Goal: Transaction & Acquisition: Book appointment/travel/reservation

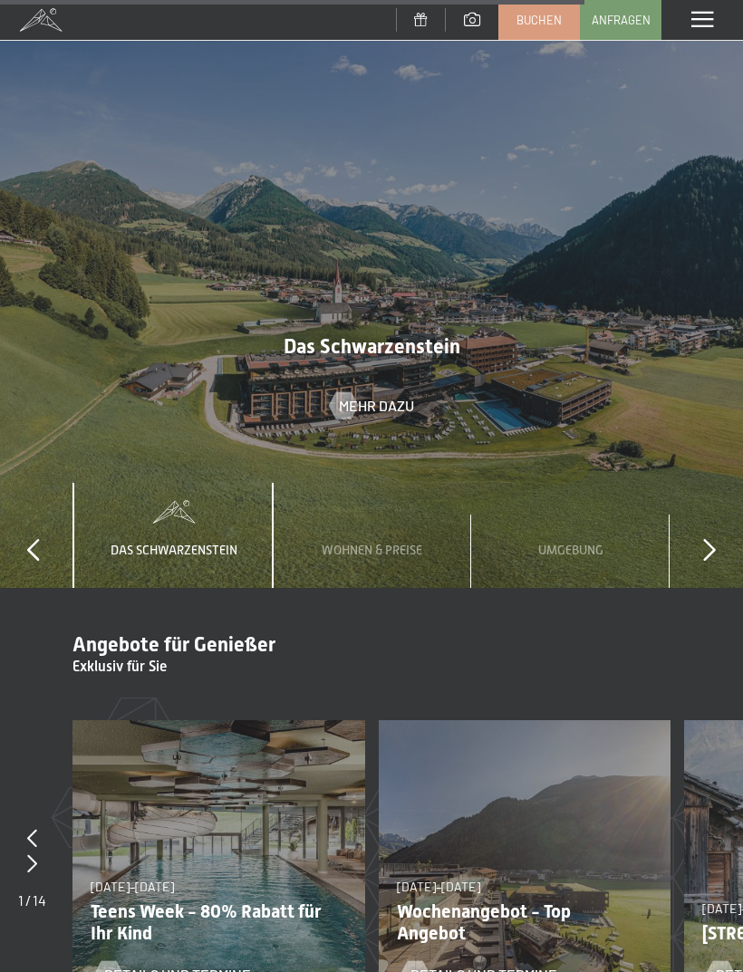
scroll to position [5238, 0]
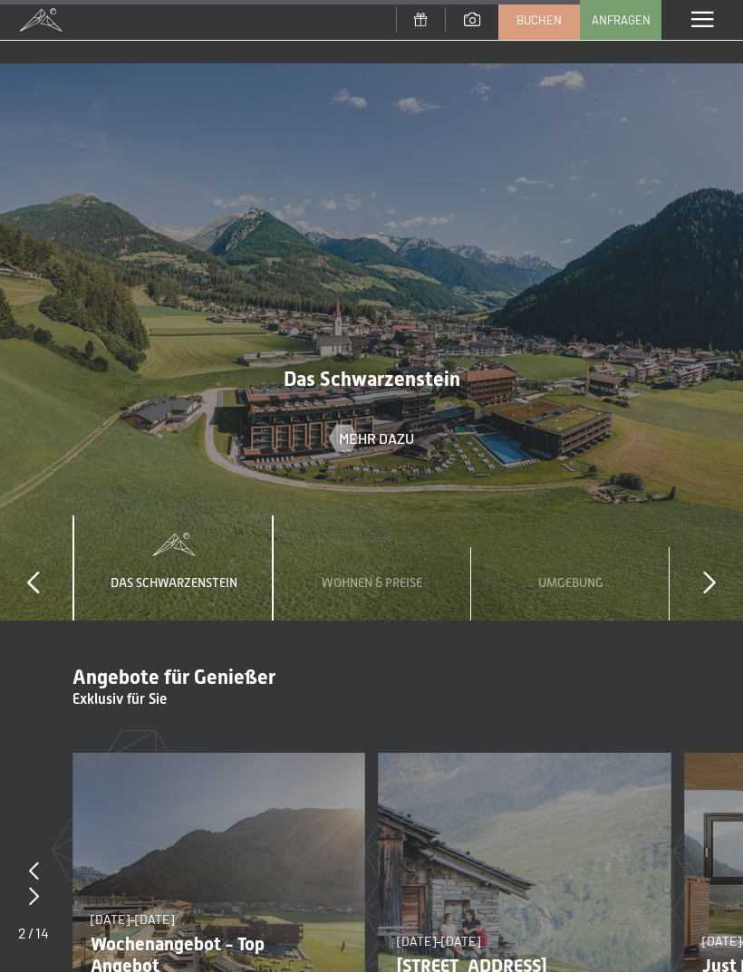
click at [387, 429] on span "Mehr dazu" at bounding box center [376, 439] width 75 height 20
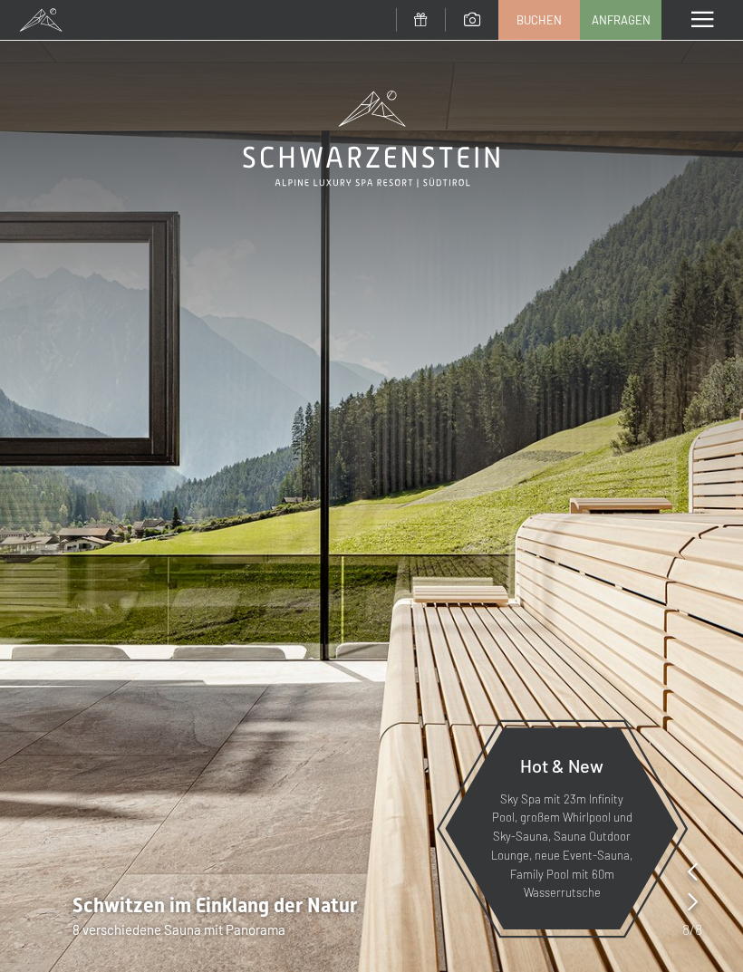
click at [688, 32] on div "Menü" at bounding box center [702, 20] width 82 height 40
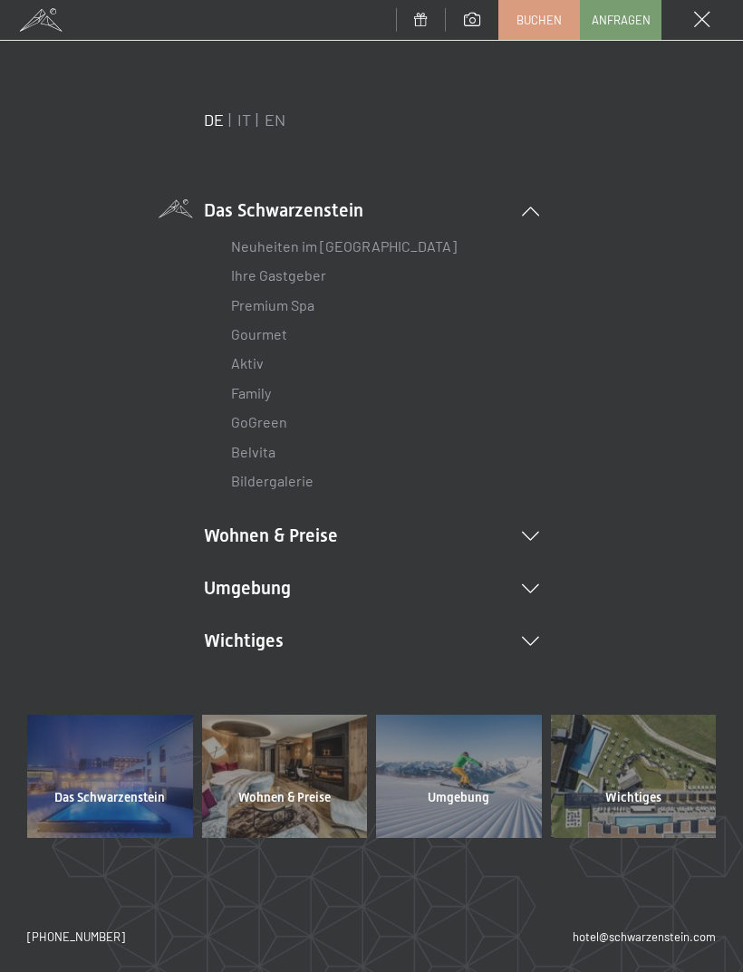
click at [344, 538] on li "Wohnen & Preise Inklusivleistungen Zimmer & Preise Liste Angebote Liste Familie…" at bounding box center [371, 535] width 335 height 25
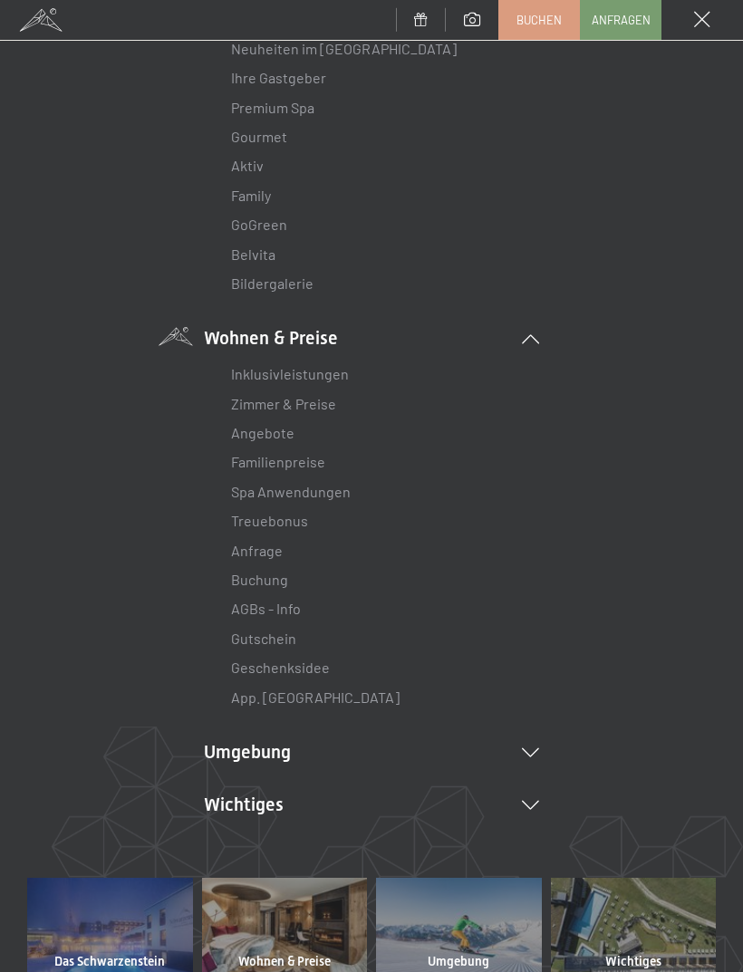
scroll to position [200, 0]
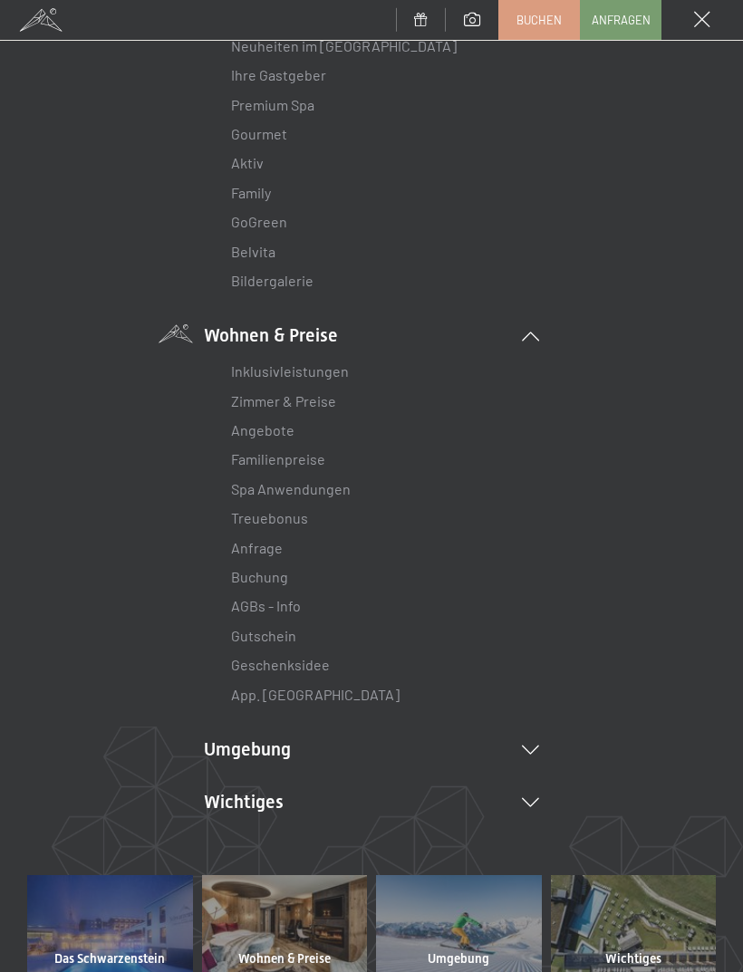
click at [317, 406] on link "Zimmer & Preise" at bounding box center [283, 400] width 105 height 17
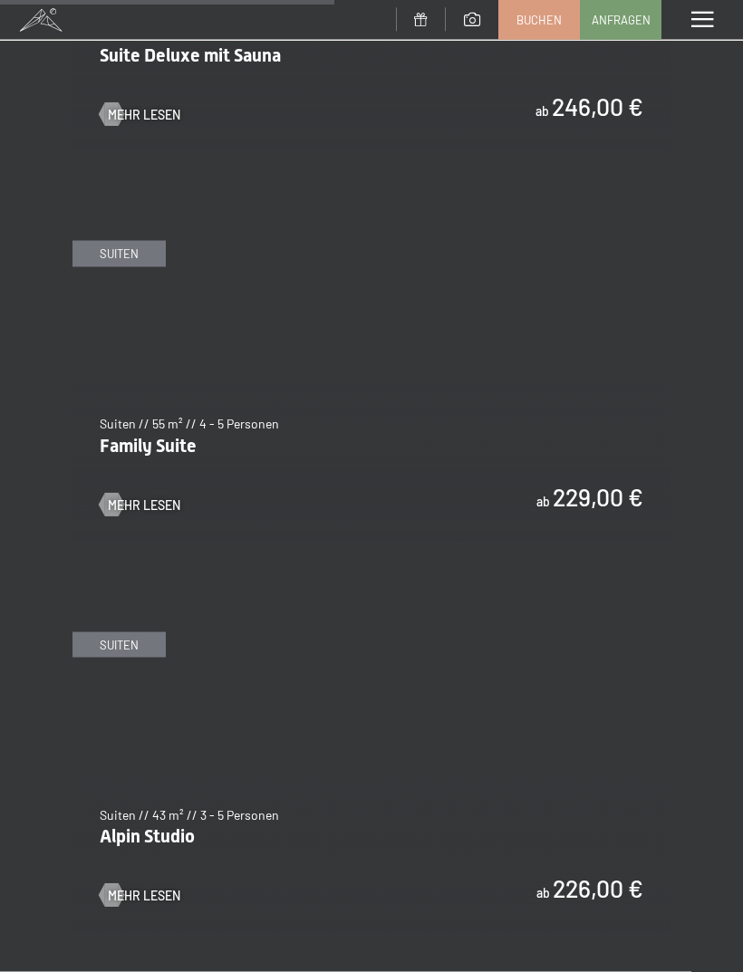
scroll to position [3115, 0]
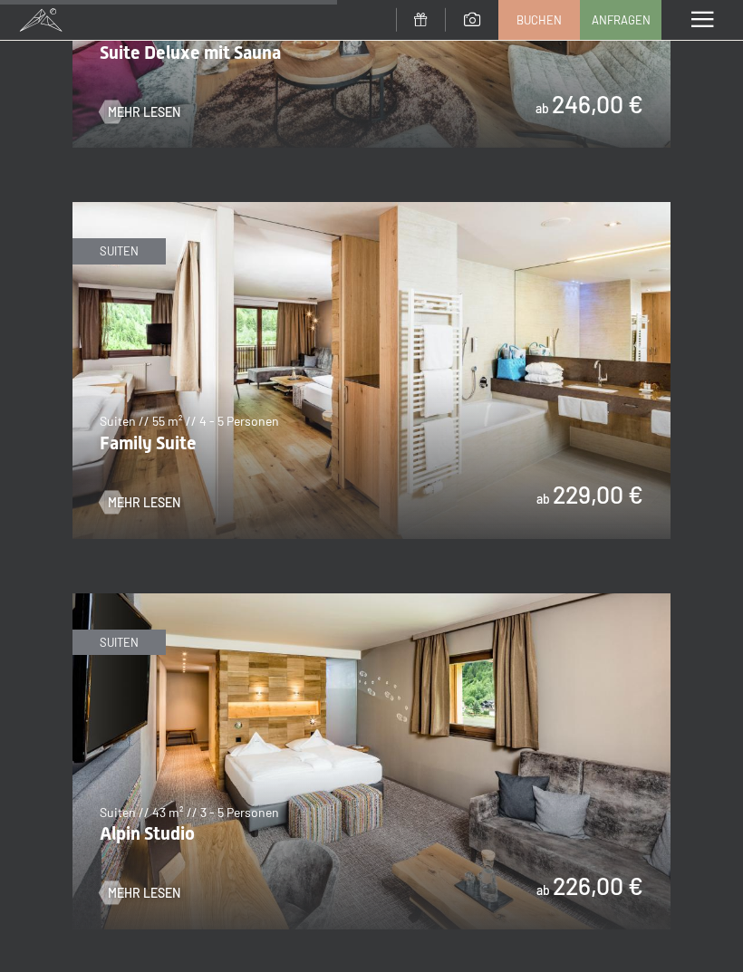
click at [601, 468] on img at bounding box center [371, 370] width 598 height 336
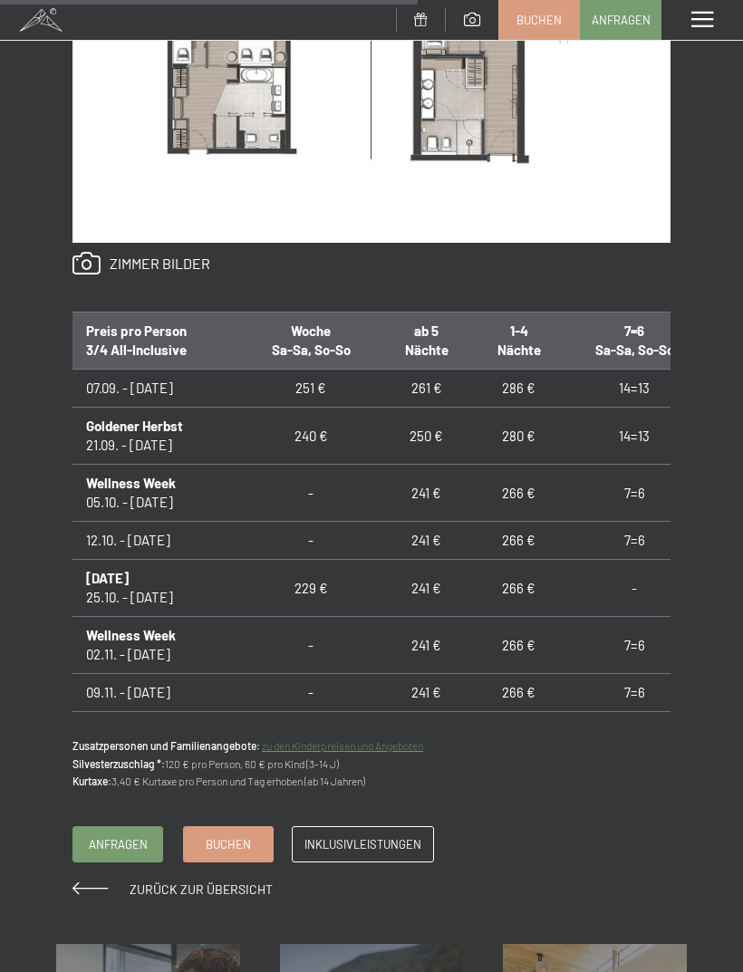
scroll to position [6, 9]
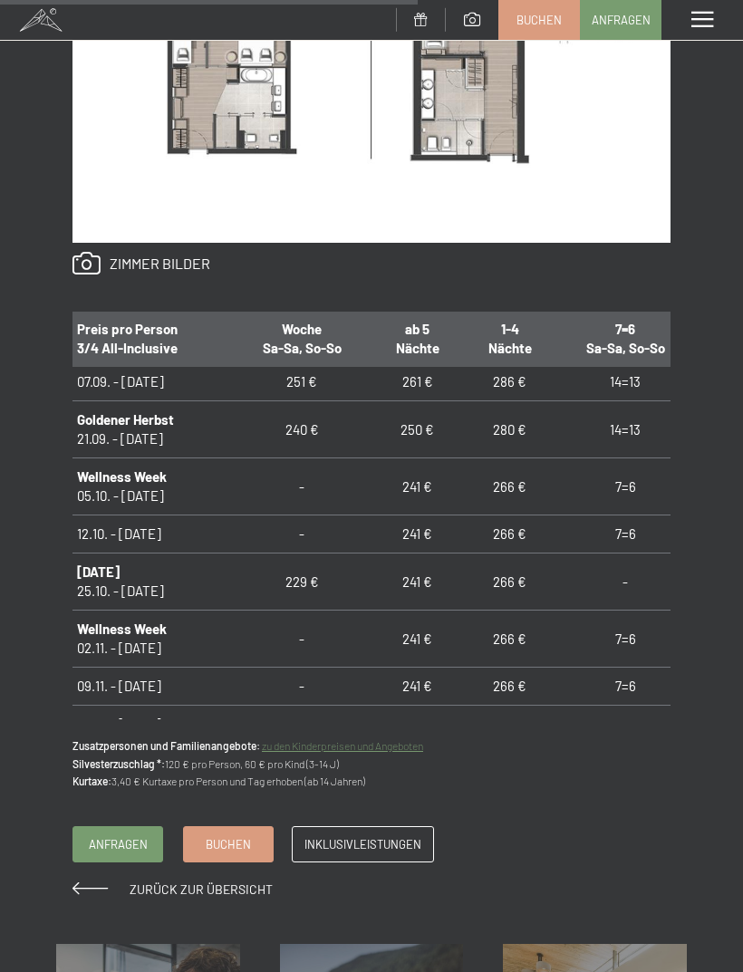
click at [392, 745] on link "zu den Kinderpreisen und Angeboten" at bounding box center [342, 745] width 161 height 13
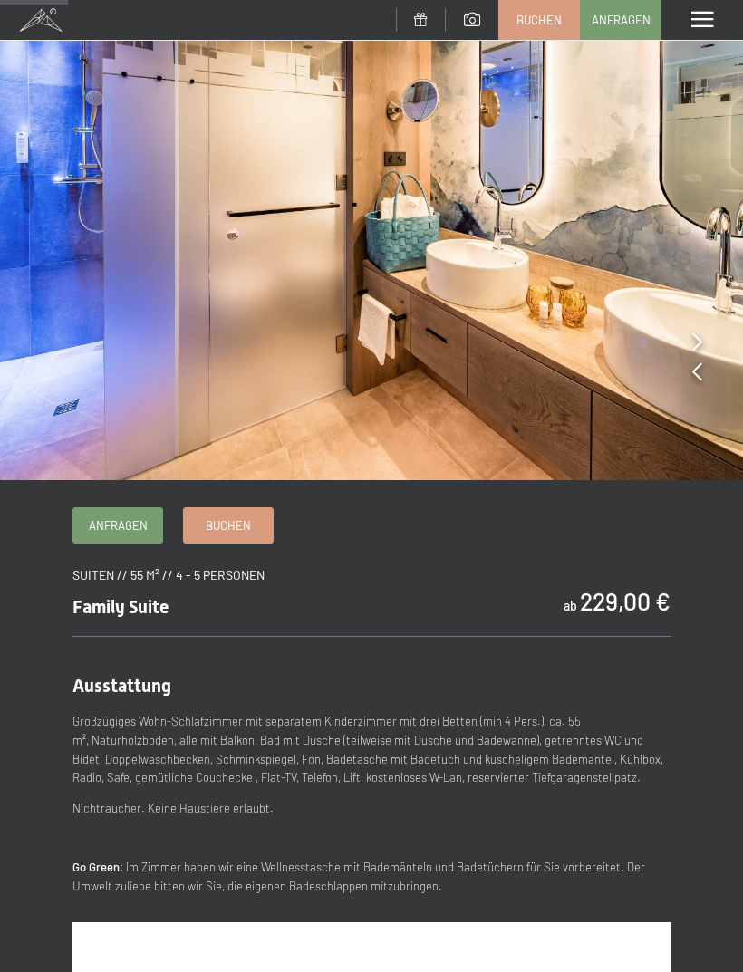
scroll to position [0, 0]
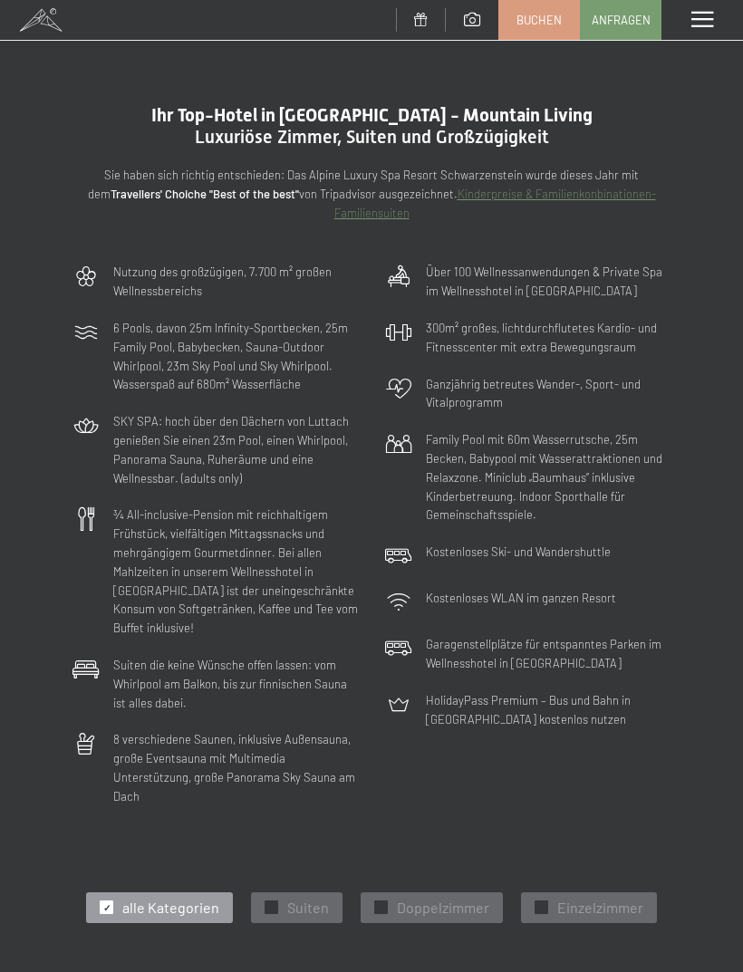
click at [689, 23] on div "Menü" at bounding box center [702, 20] width 82 height 40
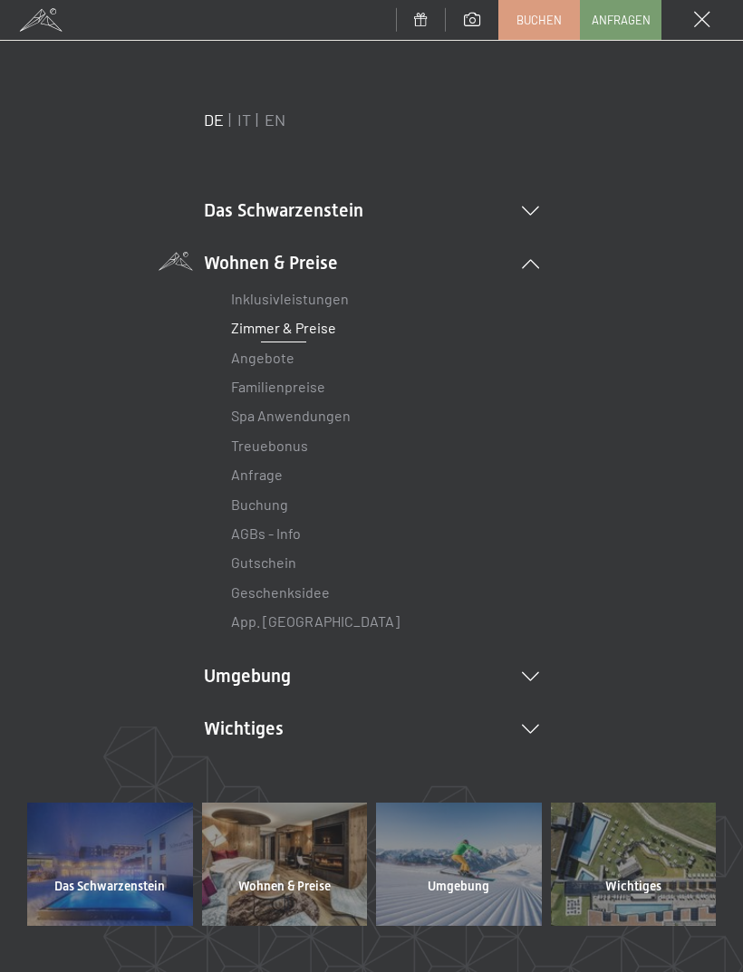
click at [314, 333] on link "Zimmer & Preise" at bounding box center [283, 327] width 105 height 17
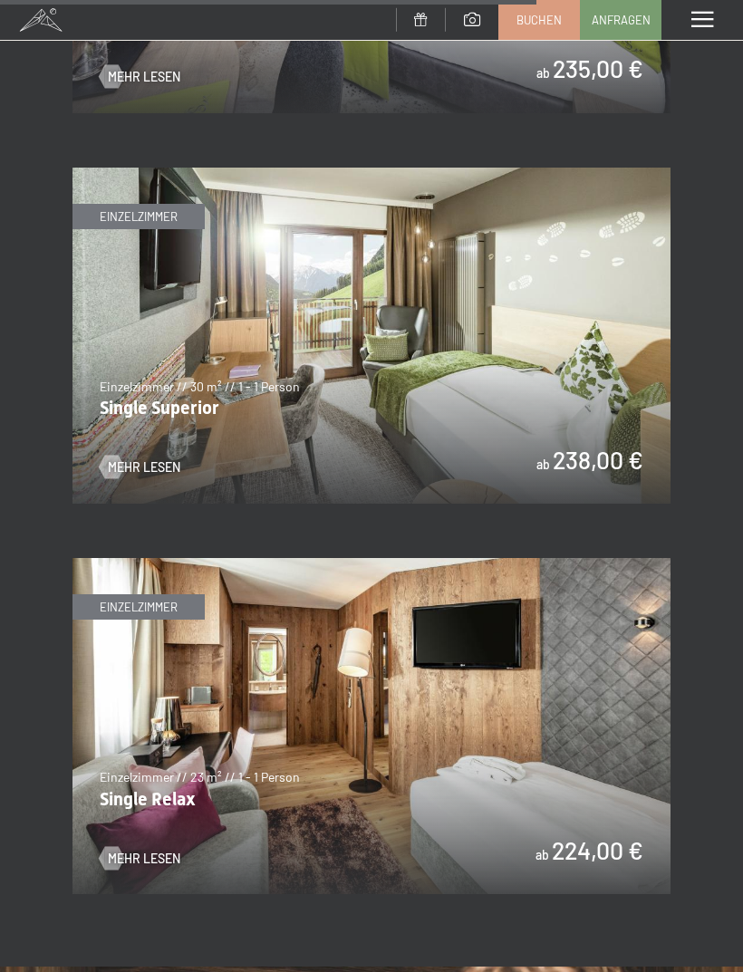
scroll to position [5103, 0]
